Goal: Task Accomplishment & Management: Use online tool/utility

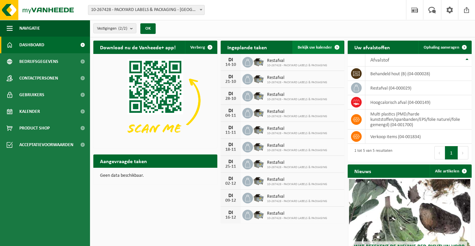
click at [314, 43] on link "Bekijk uw kalender" at bounding box center [317, 47] width 51 height 13
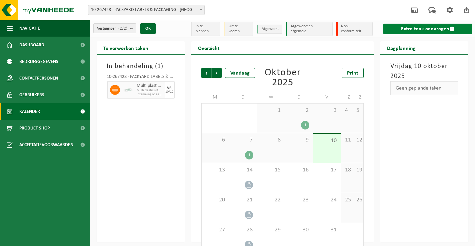
click at [424, 32] on link "Extra taak aanvragen" at bounding box center [427, 29] width 89 height 11
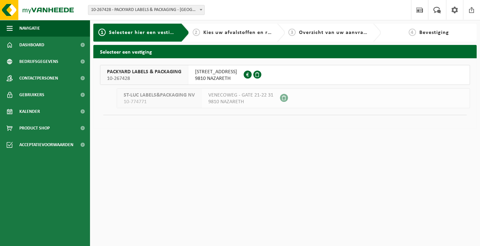
click at [200, 77] on span "9810 NAZARETH" at bounding box center [216, 78] width 42 height 7
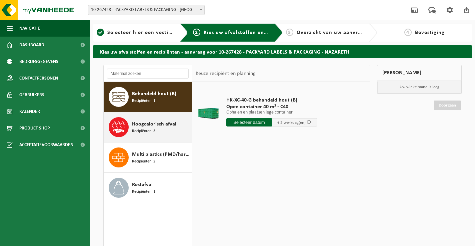
click at [179, 124] on div "Hoogcalorisch afval Recipiënten: 3" at bounding box center [161, 127] width 58 height 20
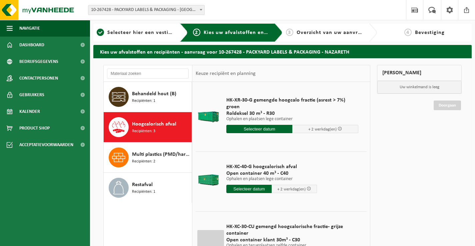
click at [239, 125] on input "text" at bounding box center [259, 129] width 66 height 8
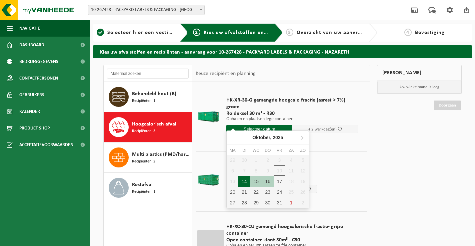
click at [244, 182] on div "14" at bounding box center [244, 181] width 12 height 11
type input "Van 2025-10-14"
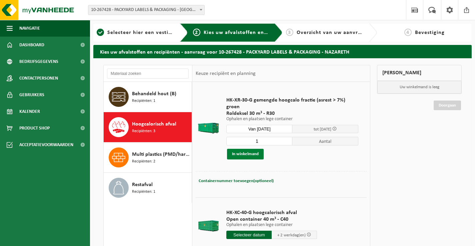
click at [250, 151] on button "In winkelmand" at bounding box center [245, 154] width 37 height 11
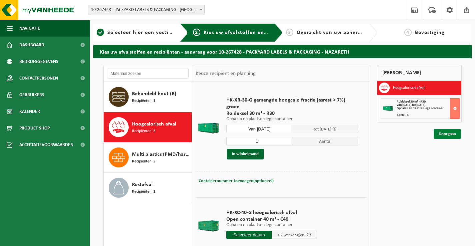
click at [448, 129] on link "Doorgaan" at bounding box center [446, 134] width 27 height 10
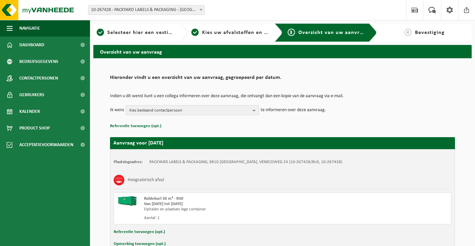
click at [192, 112] on span "Kies bestaand contactpersoon" at bounding box center [189, 111] width 121 height 10
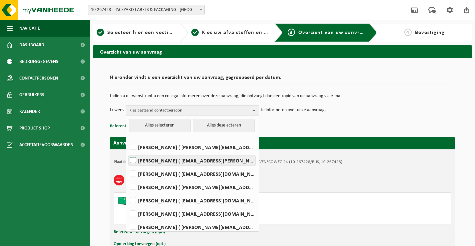
click at [187, 157] on label "[PERSON_NAME] ( [EMAIL_ADDRESS][PERSON_NAME][DOMAIN_NAME] )" at bounding box center [192, 161] width 127 height 10
click at [128, 152] on input "[PERSON_NAME] ( [EMAIL_ADDRESS][PERSON_NAME][DOMAIN_NAME] )" at bounding box center [127, 152] width 0 height 0
checkbox input "true"
click at [284, 129] on p "Referentie toevoegen (opt.)" at bounding box center [282, 126] width 345 height 9
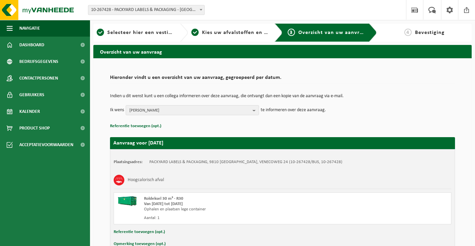
scroll to position [40, 0]
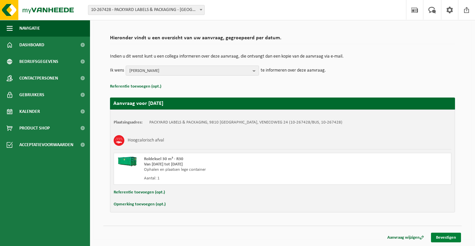
click at [447, 236] on link "Bevestigen" at bounding box center [446, 238] width 30 height 10
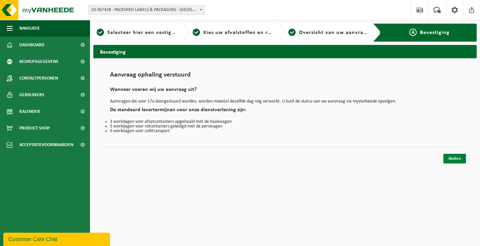
click at [451, 162] on link "Sluiten" at bounding box center [454, 159] width 23 height 10
